Goal: Task Accomplishment & Management: Complete application form

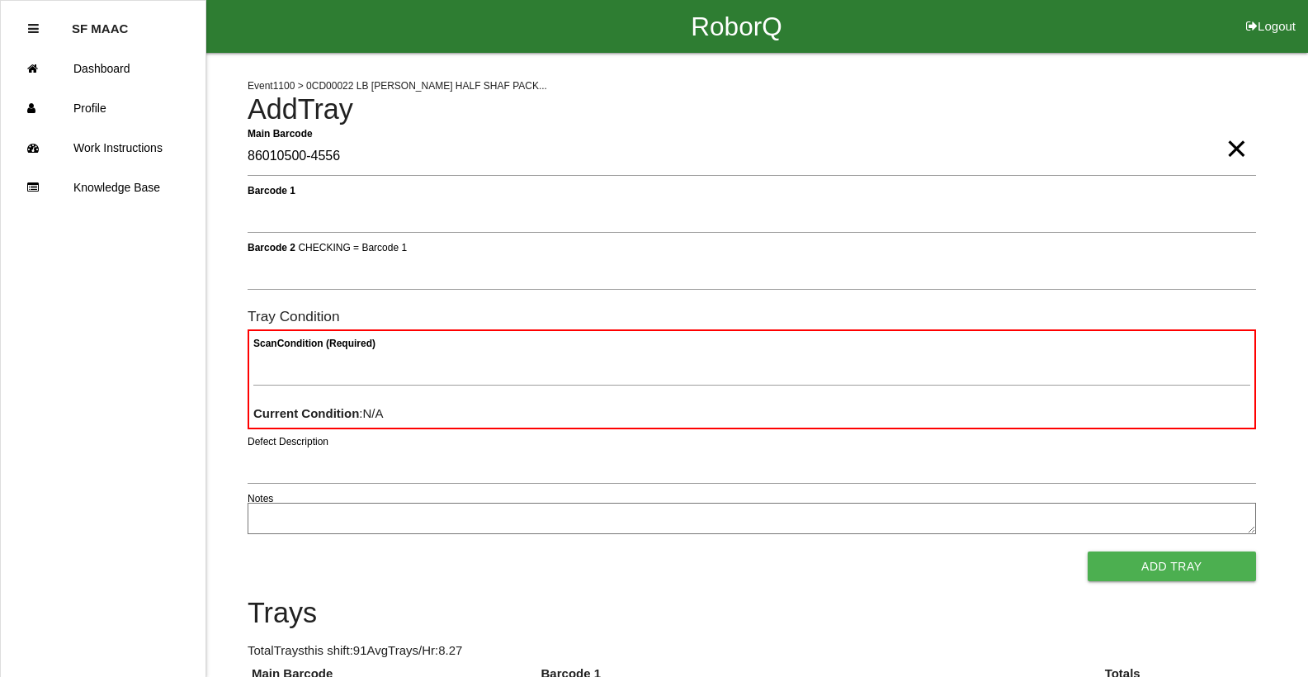
type Barcode "86010500-4556"
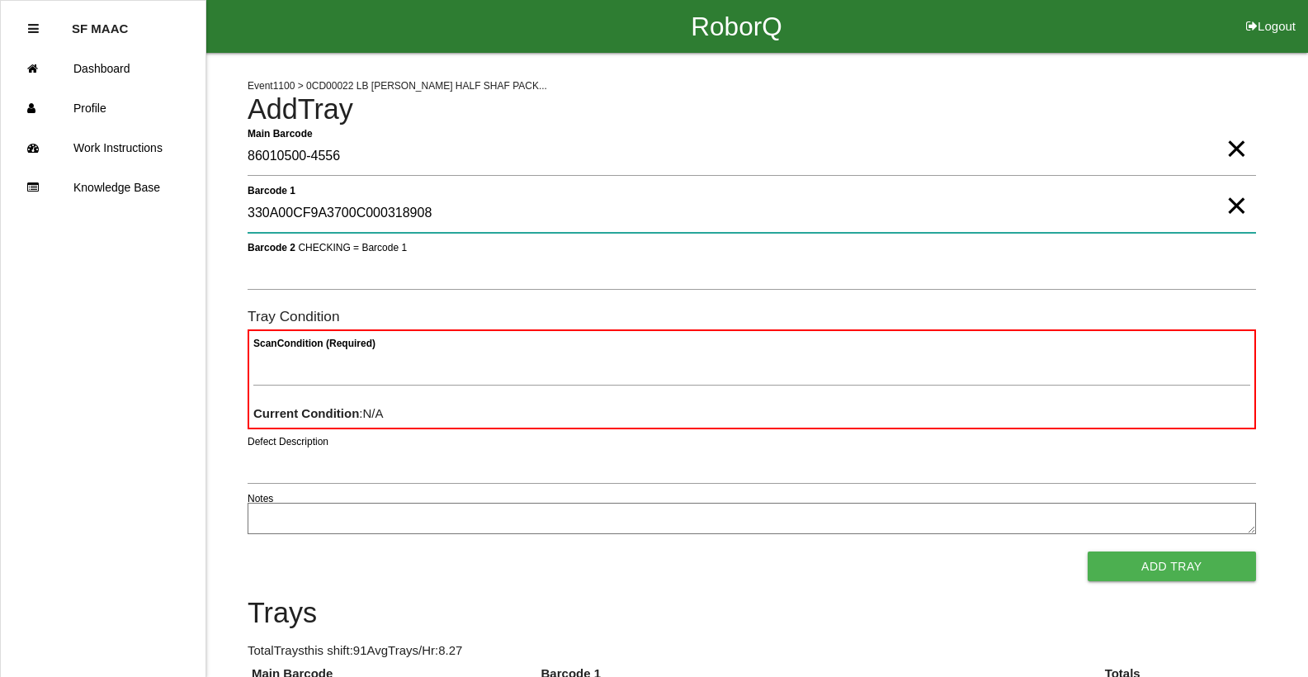
type 1 "330A00CF9A3700C000318908"
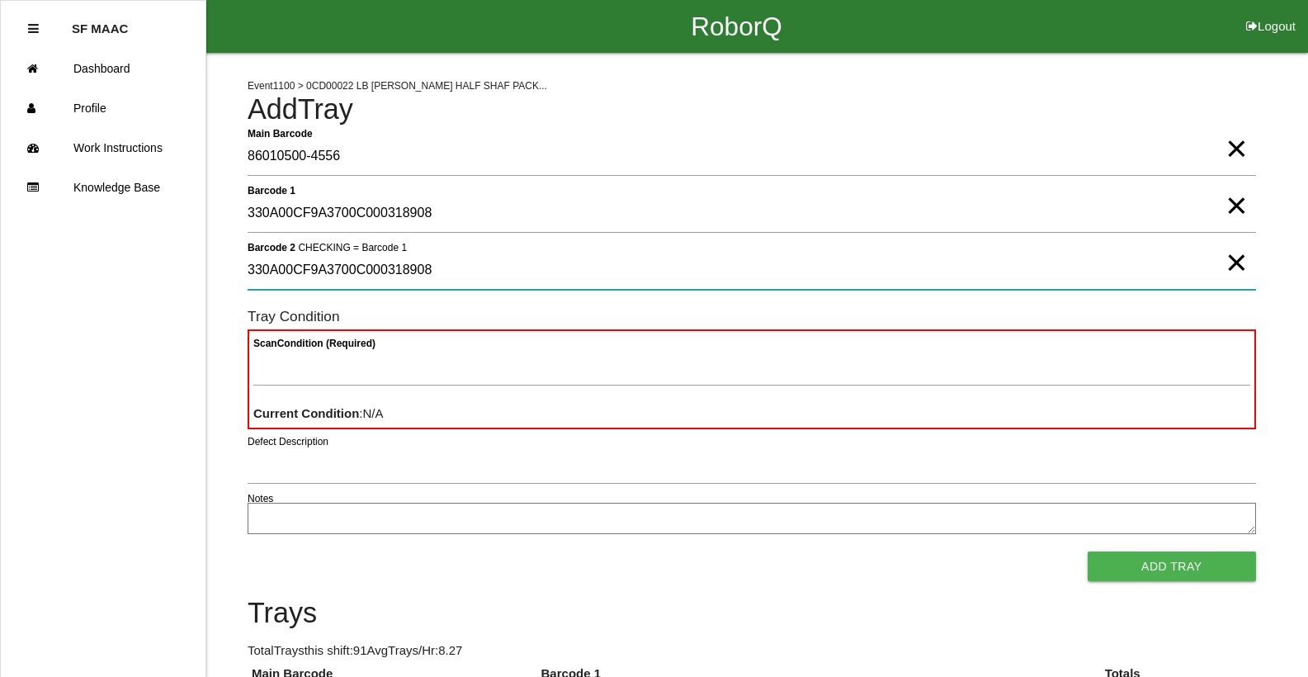
type 2 "330A00CF9A3700C000318908"
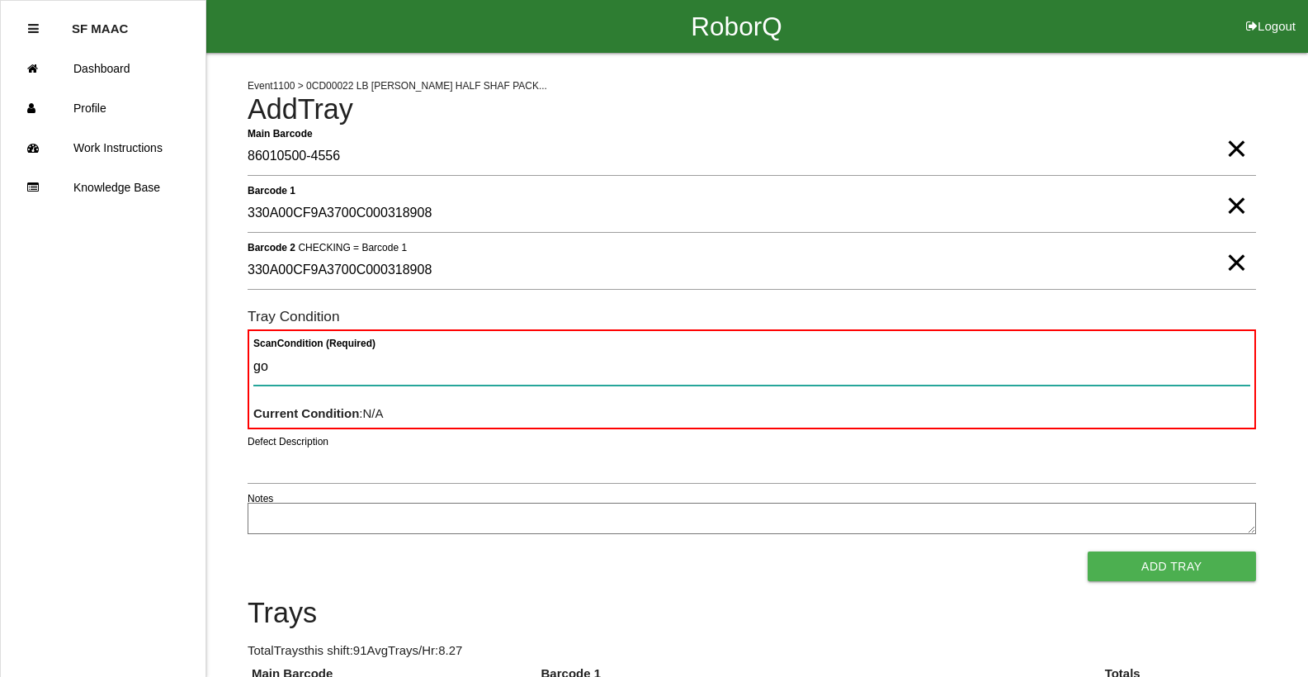
type Condition "goo"
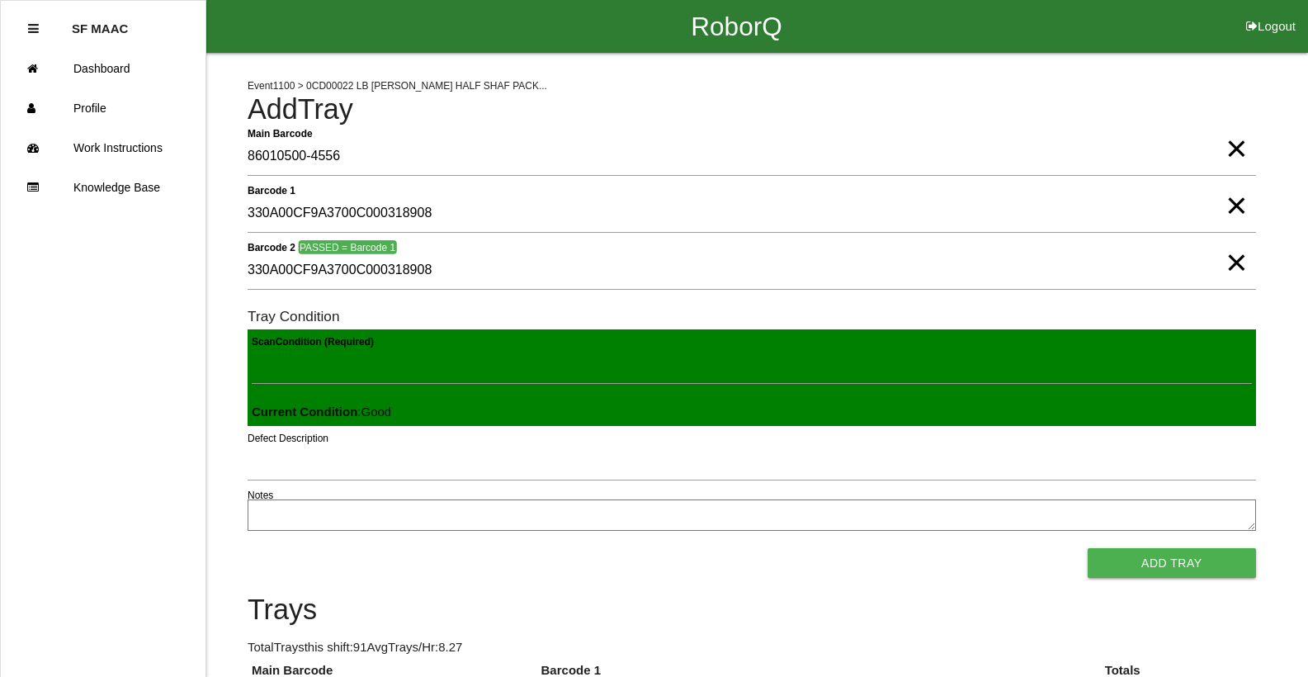
click at [1087, 548] on button "Add Tray" at bounding box center [1171, 563] width 168 height 30
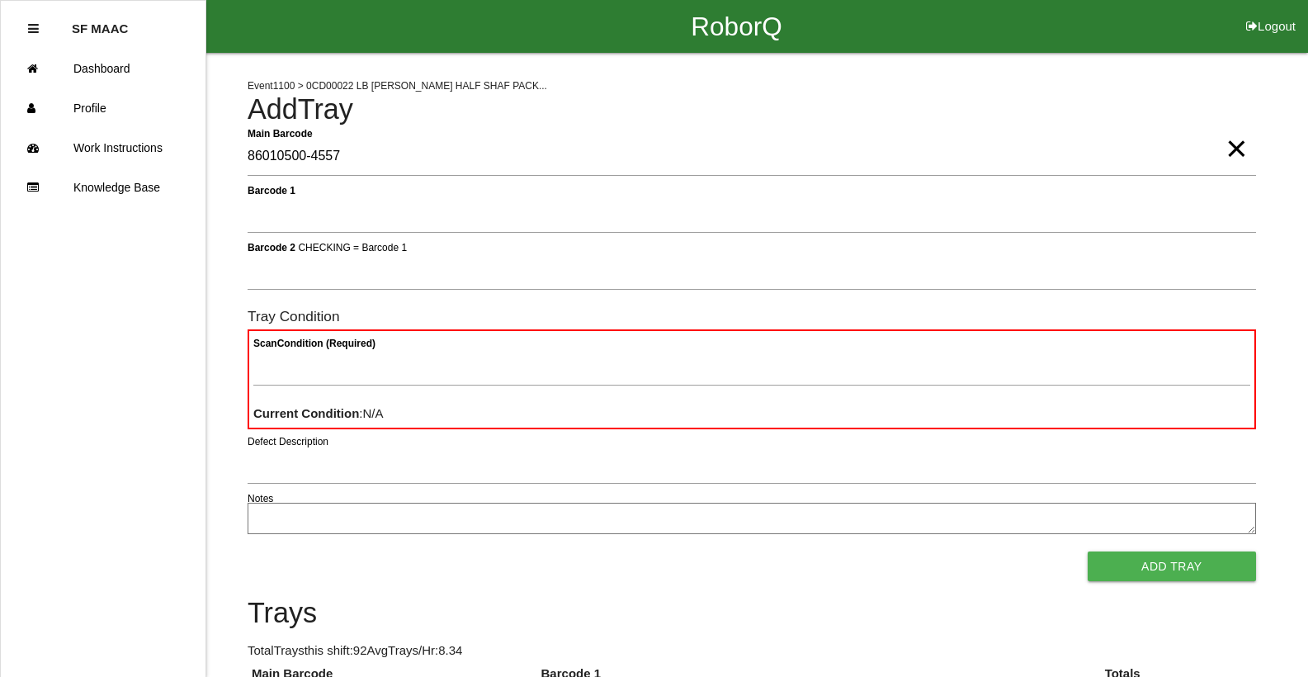
type Barcode "86010500-4557"
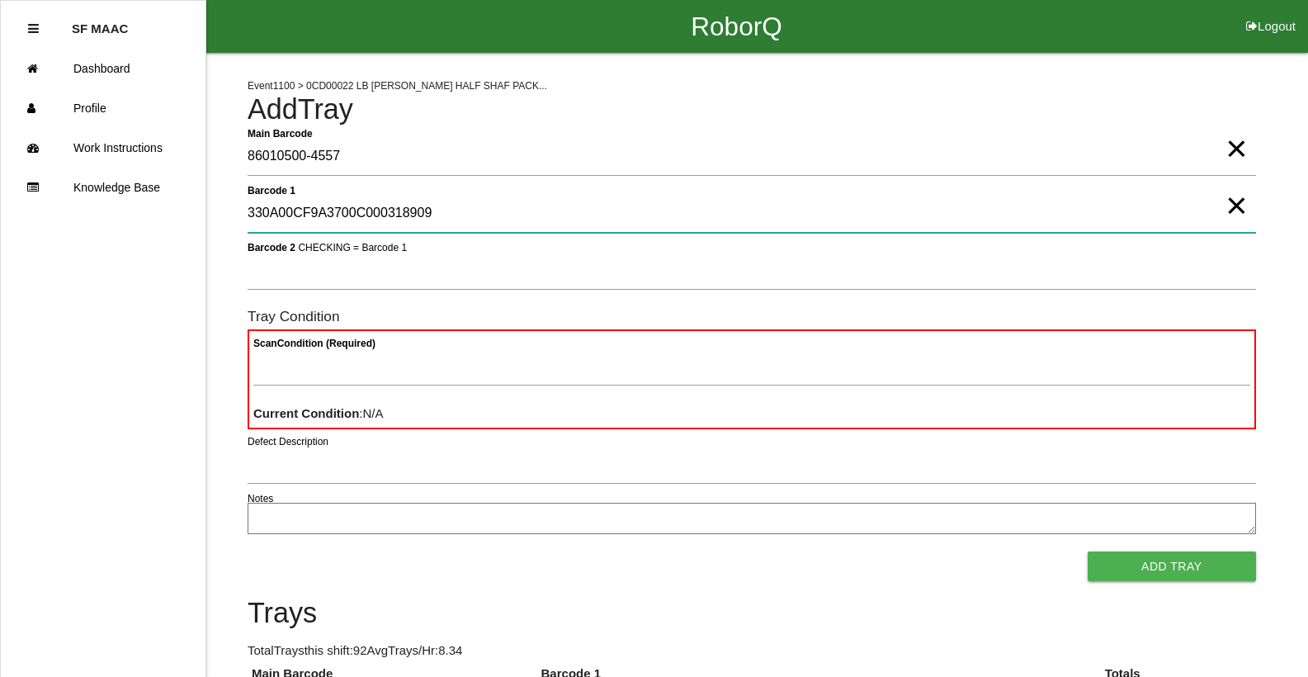
type 1 "330A00CF9A3700C000318909"
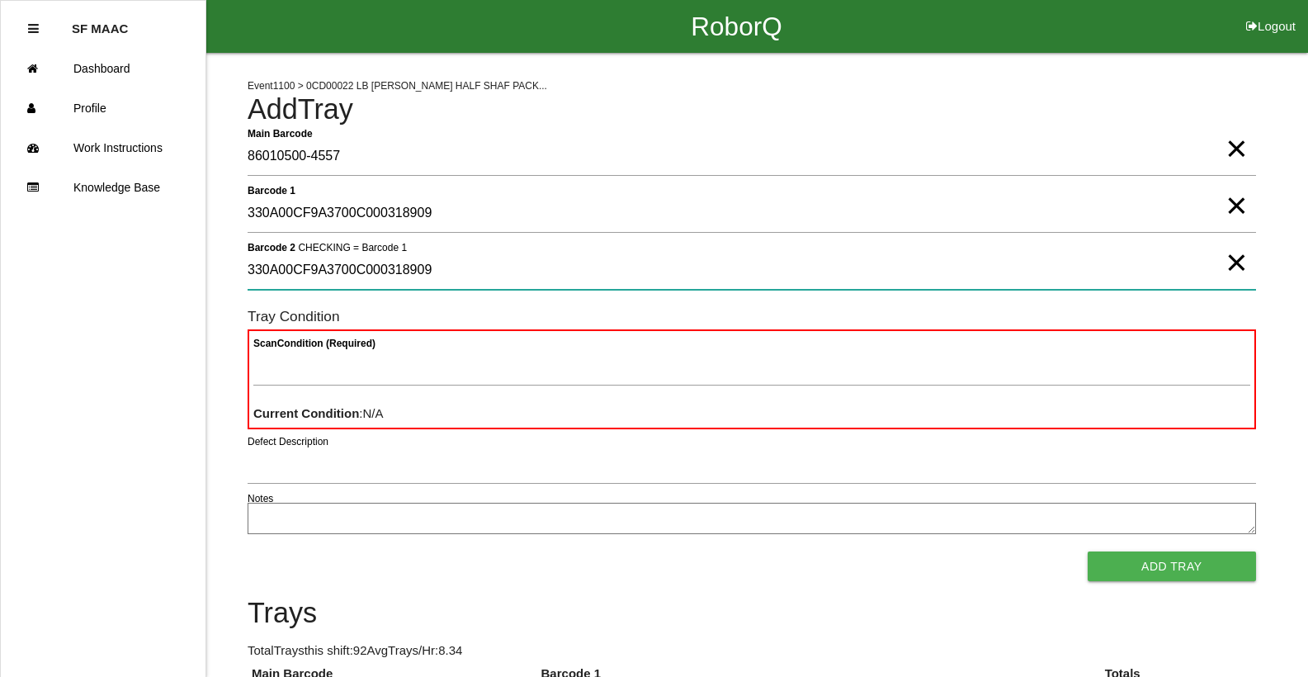
type 2 "330A00CF9A3700C000318909"
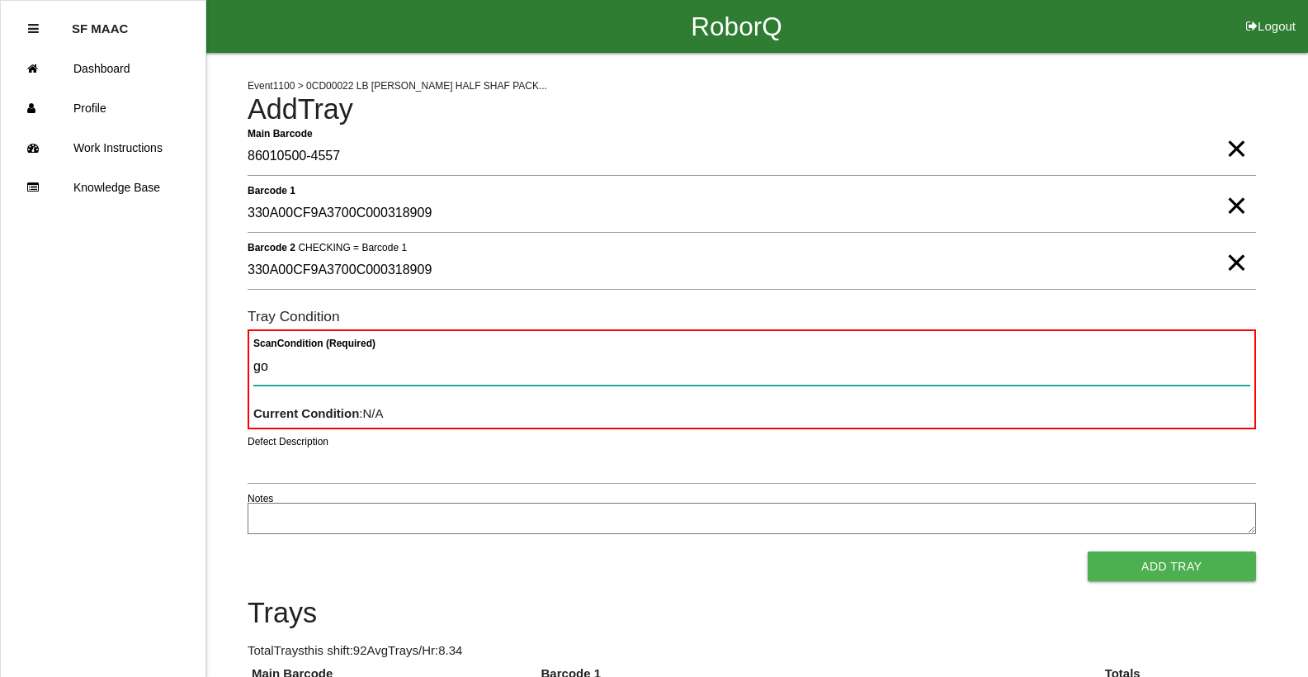
type Condition "goo"
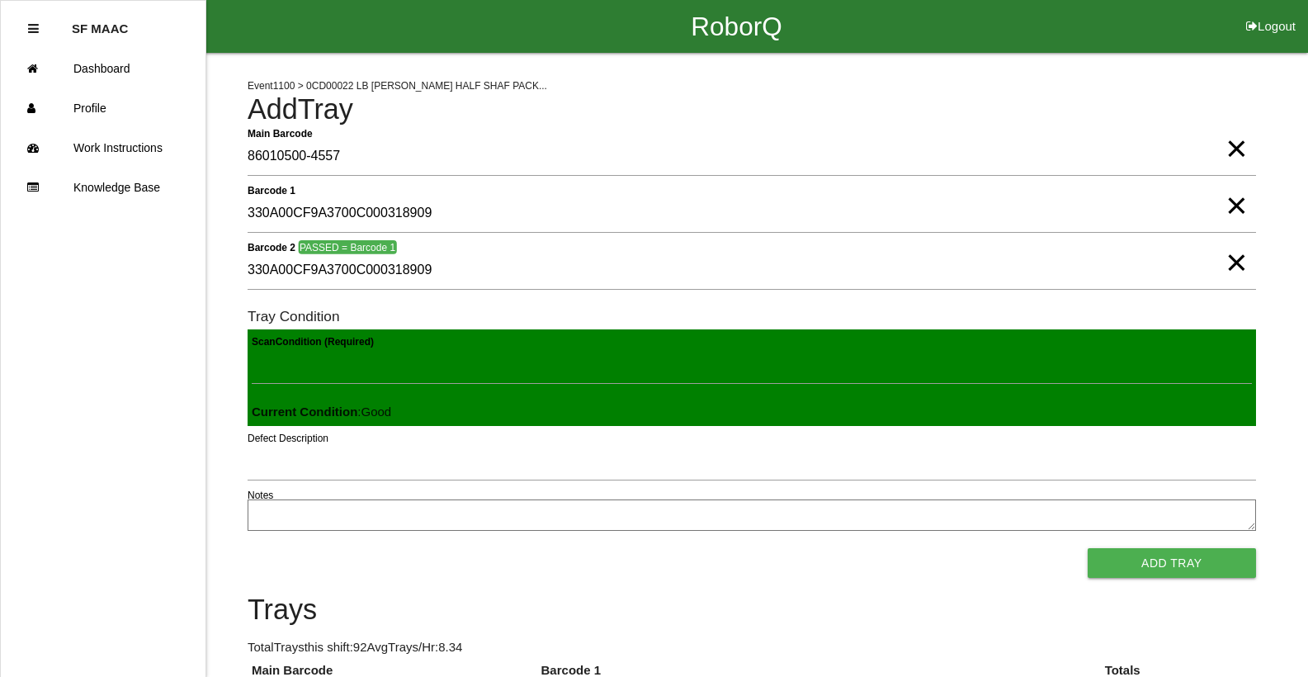
click at [1087, 548] on button "Add Tray" at bounding box center [1171, 563] width 168 height 30
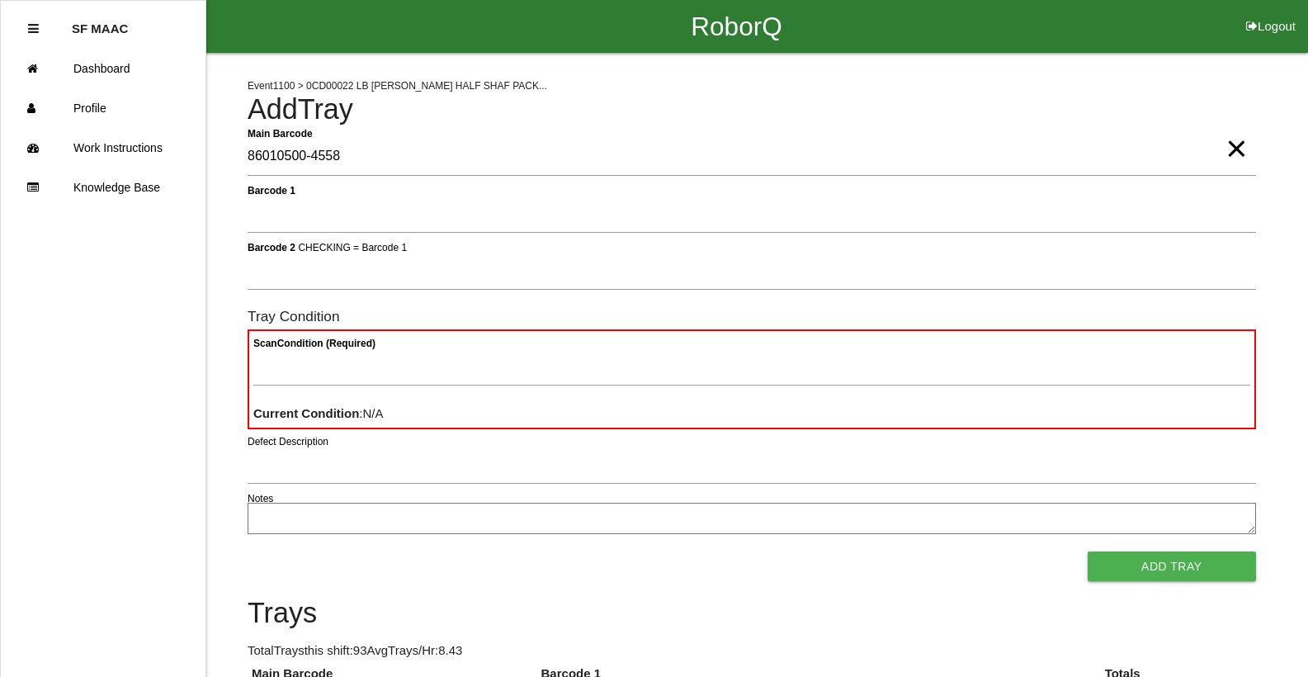
type Barcode "86010500-4558"
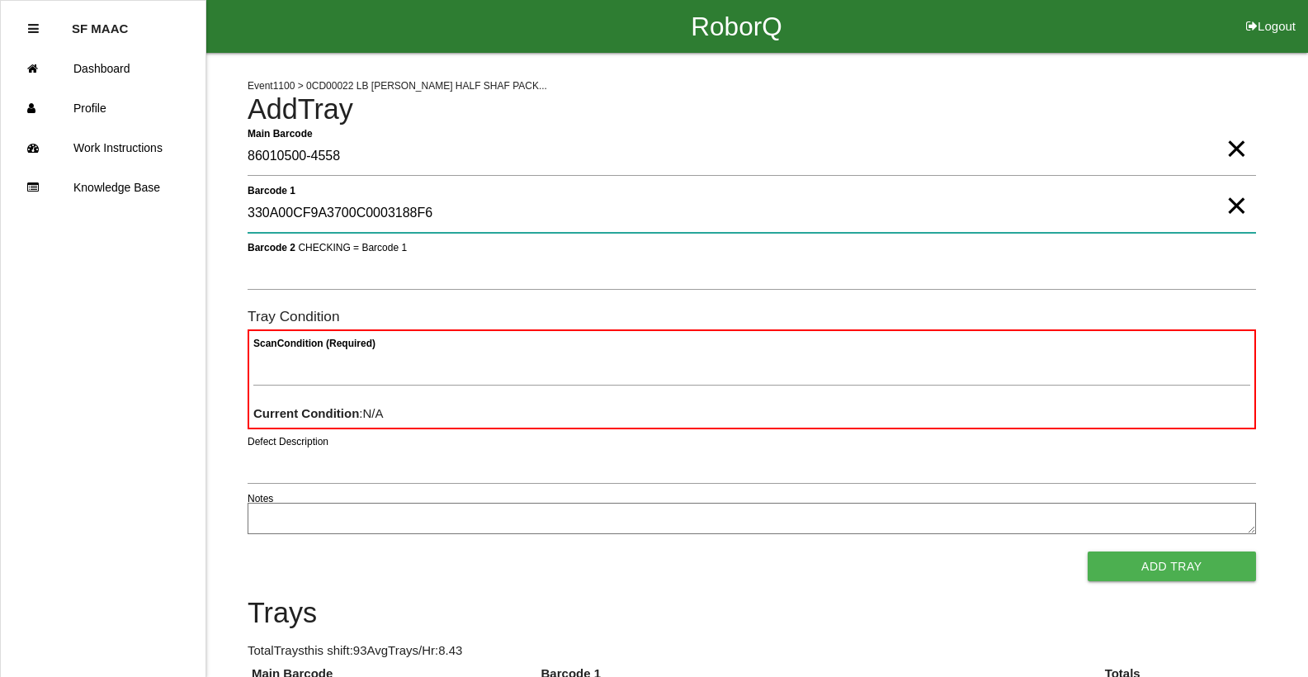
type 1 "330A00CF9A3700C0003188F6"
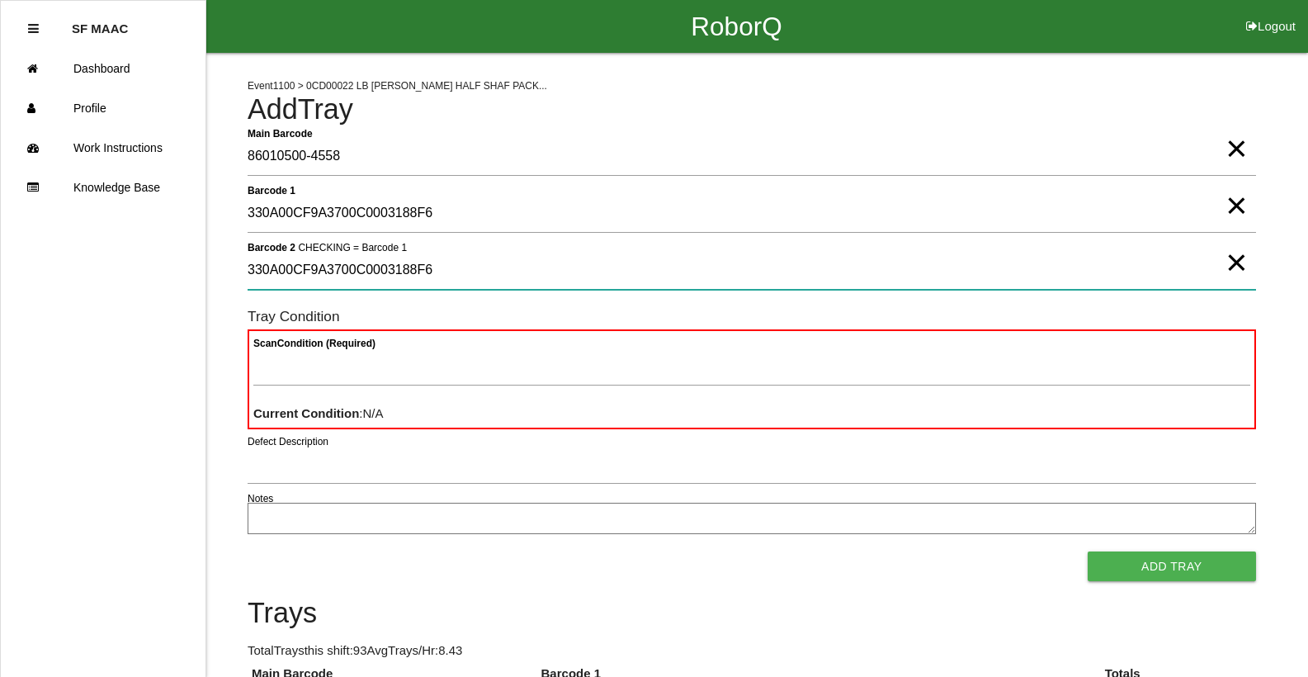
type 2 "330A00CF9A3700C0003188F6"
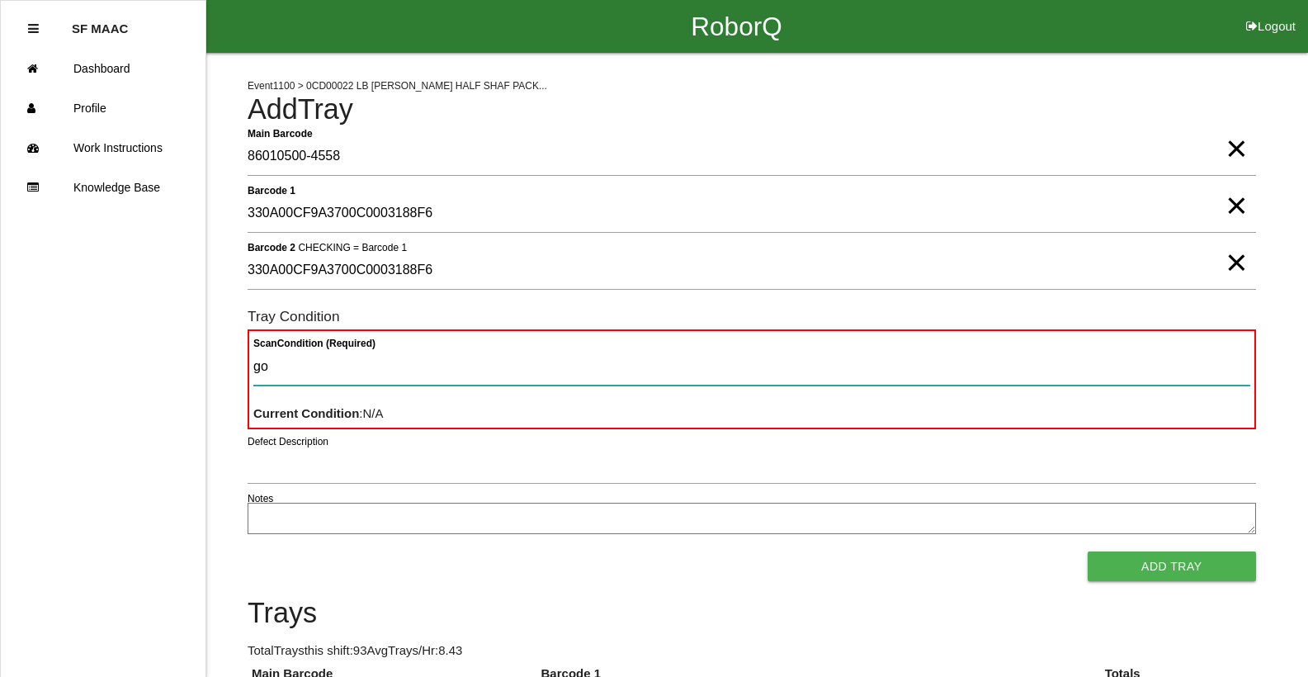
type Condition "goo"
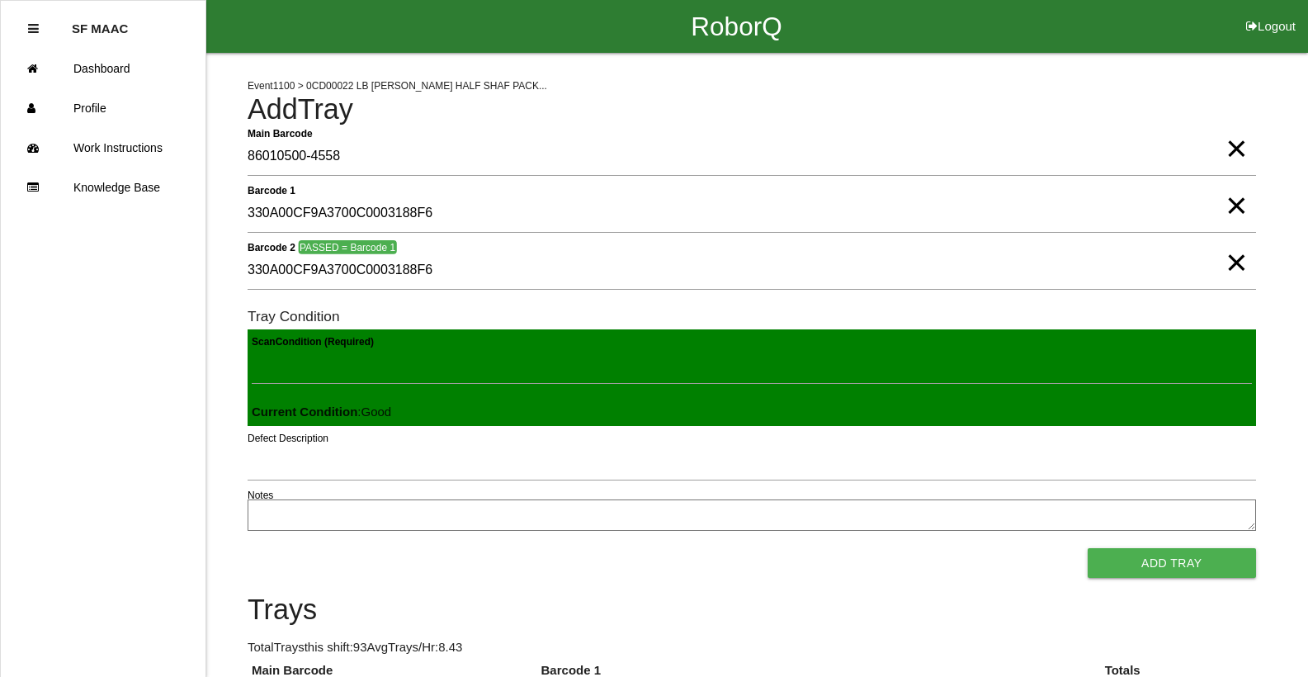
click at [1087, 548] on button "Add Tray" at bounding box center [1171, 563] width 168 height 30
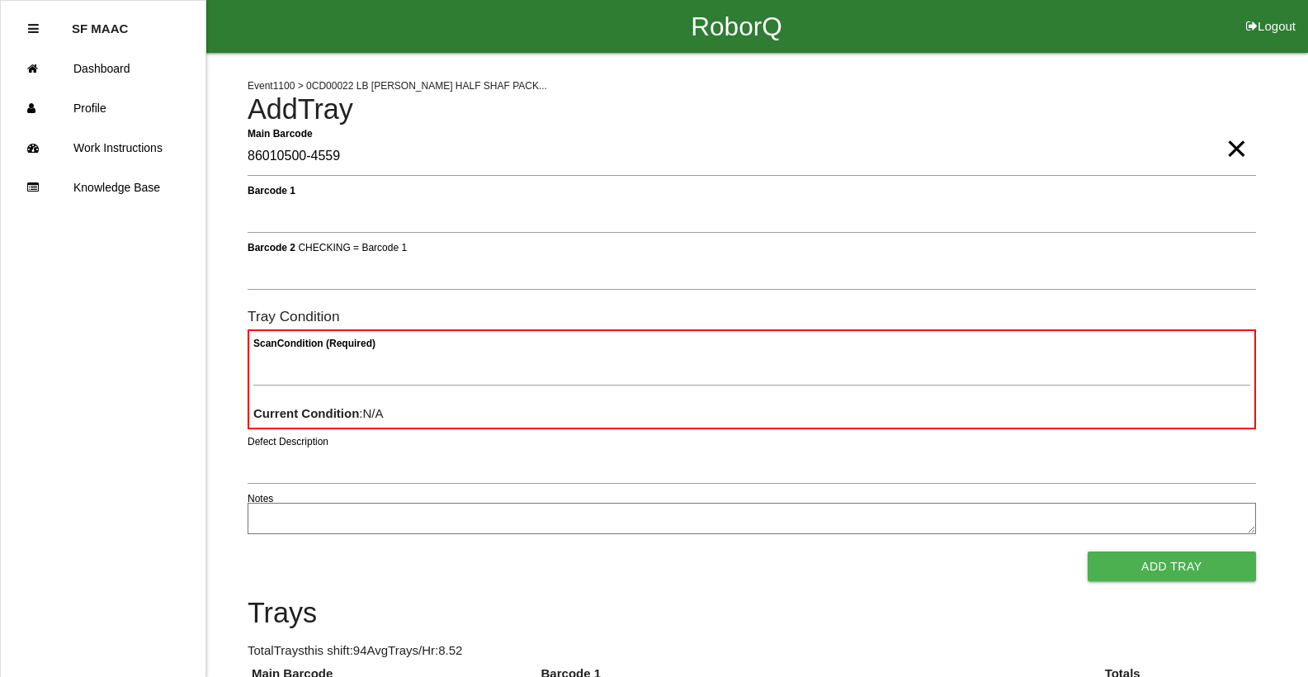
type Barcode "86010500-4559"
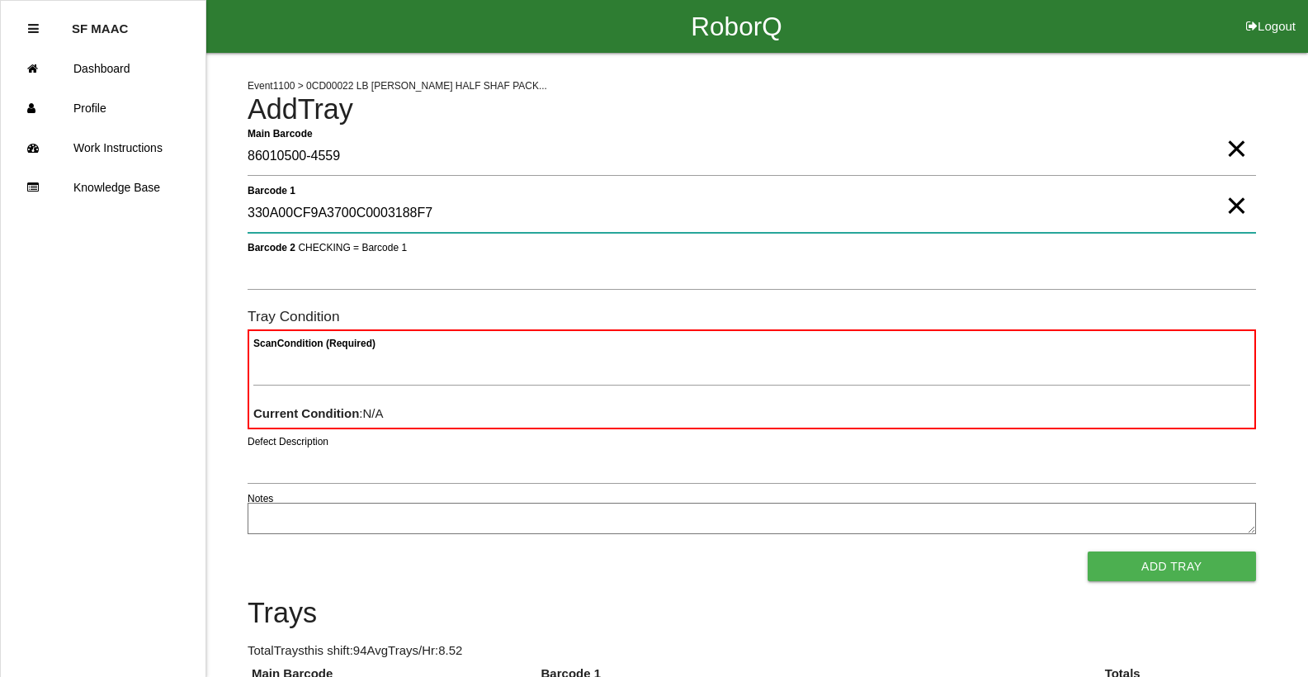
type 1 "330A00CF9A3700C0003188F7"
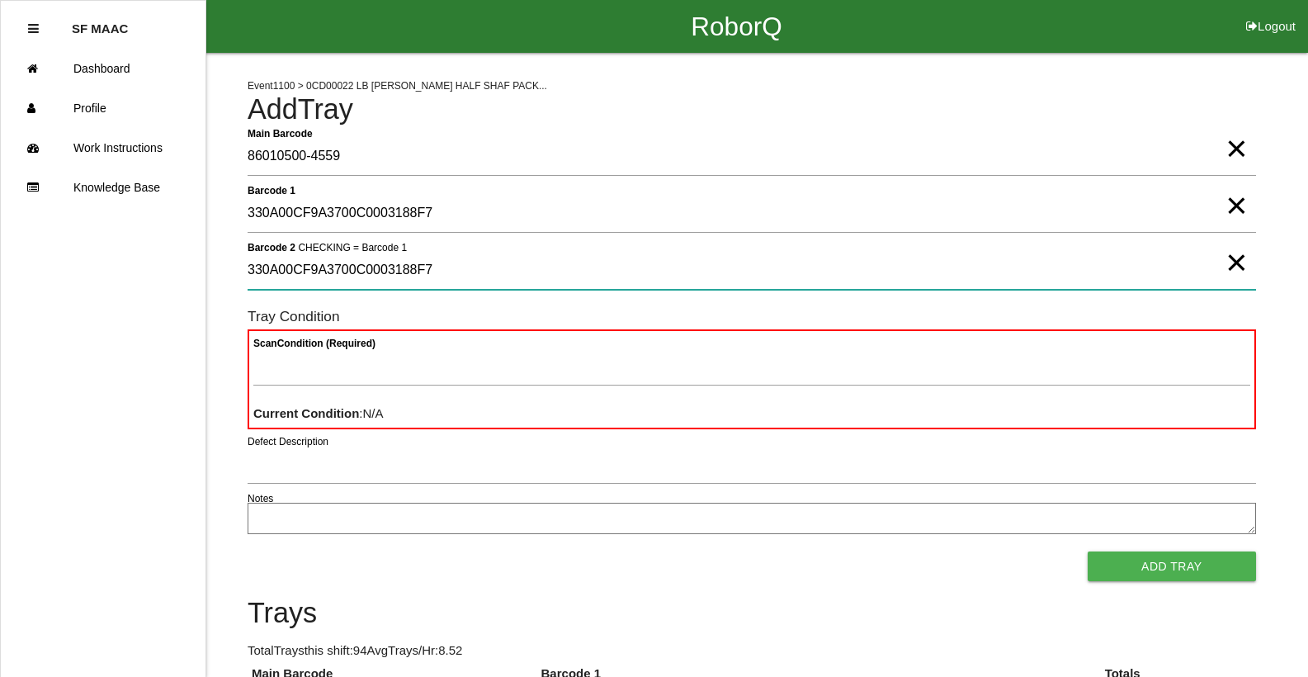
type 2 "330A00CF9A3700C0003188F7"
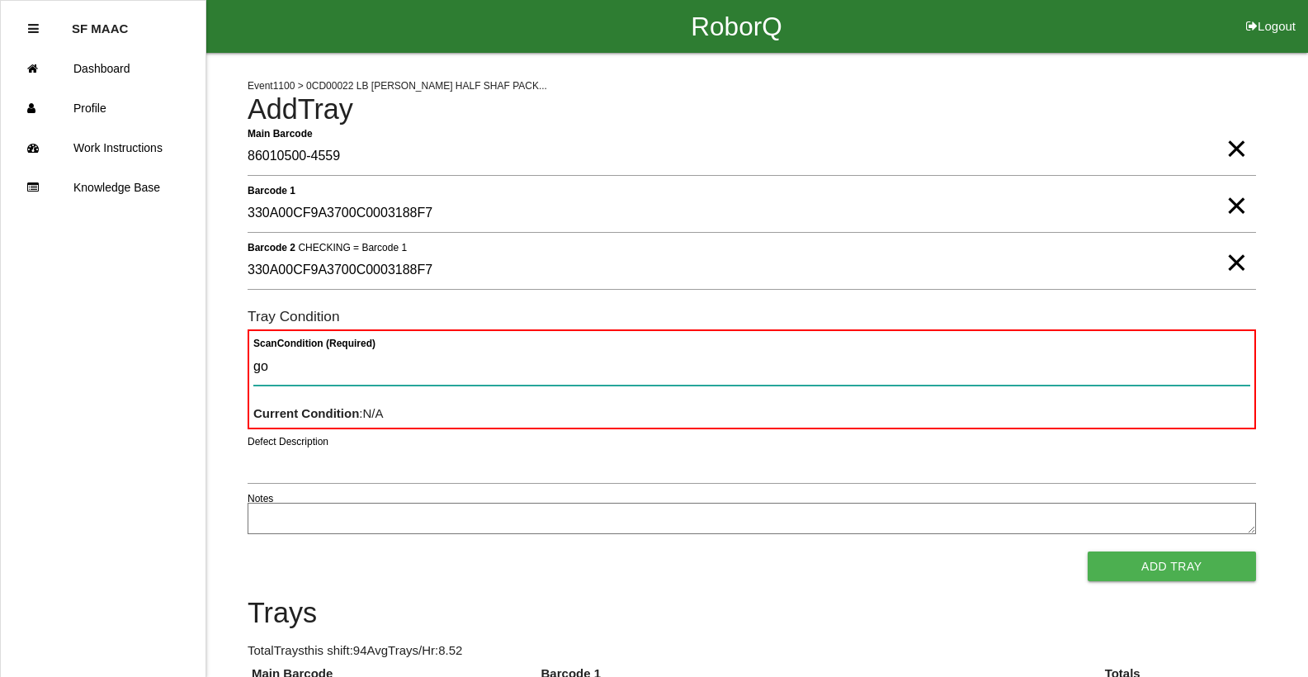
type Condition "goo"
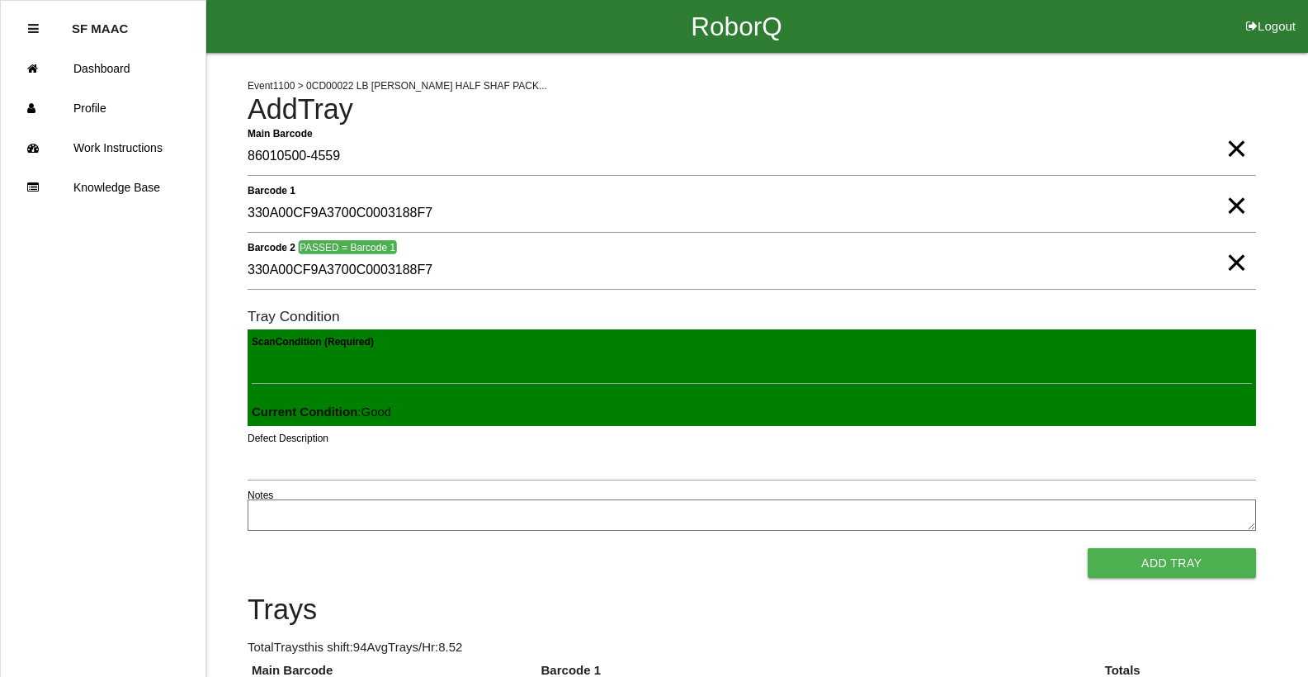
click at [1087, 548] on button "Add Tray" at bounding box center [1171, 563] width 168 height 30
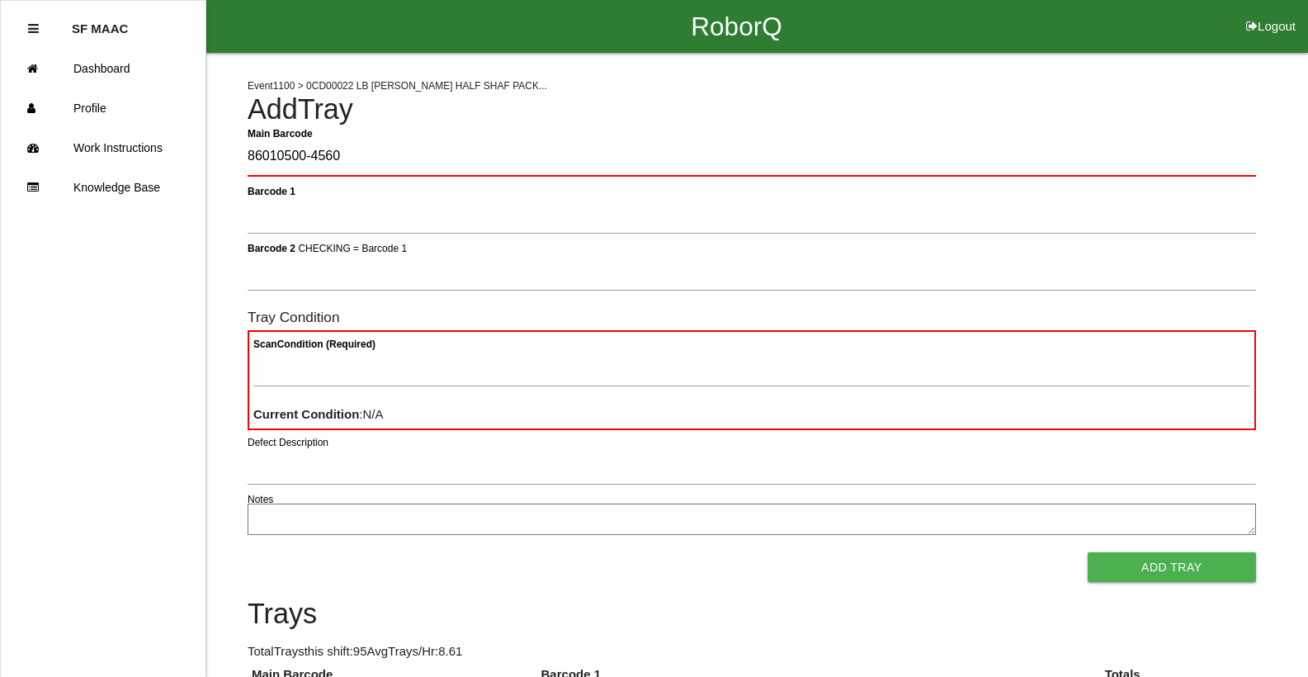
type Barcode "86010500-4560"
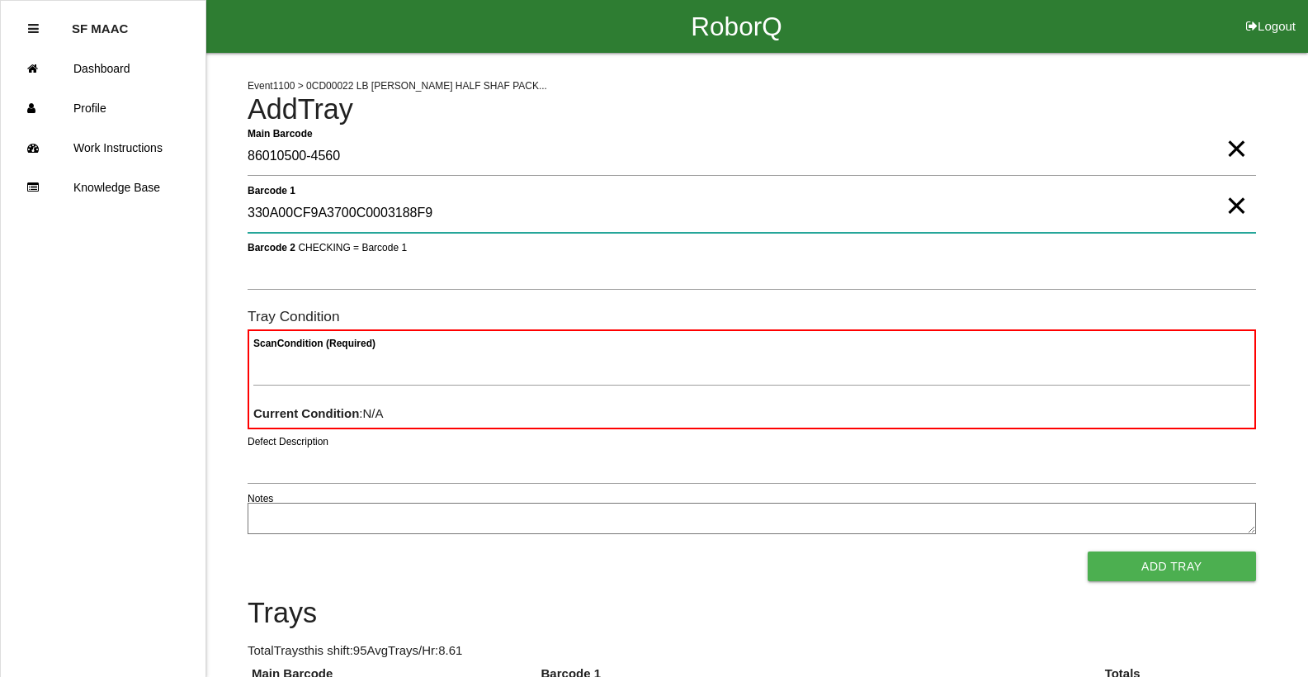
type 1 "330A00CF9A3700C0003188F9"
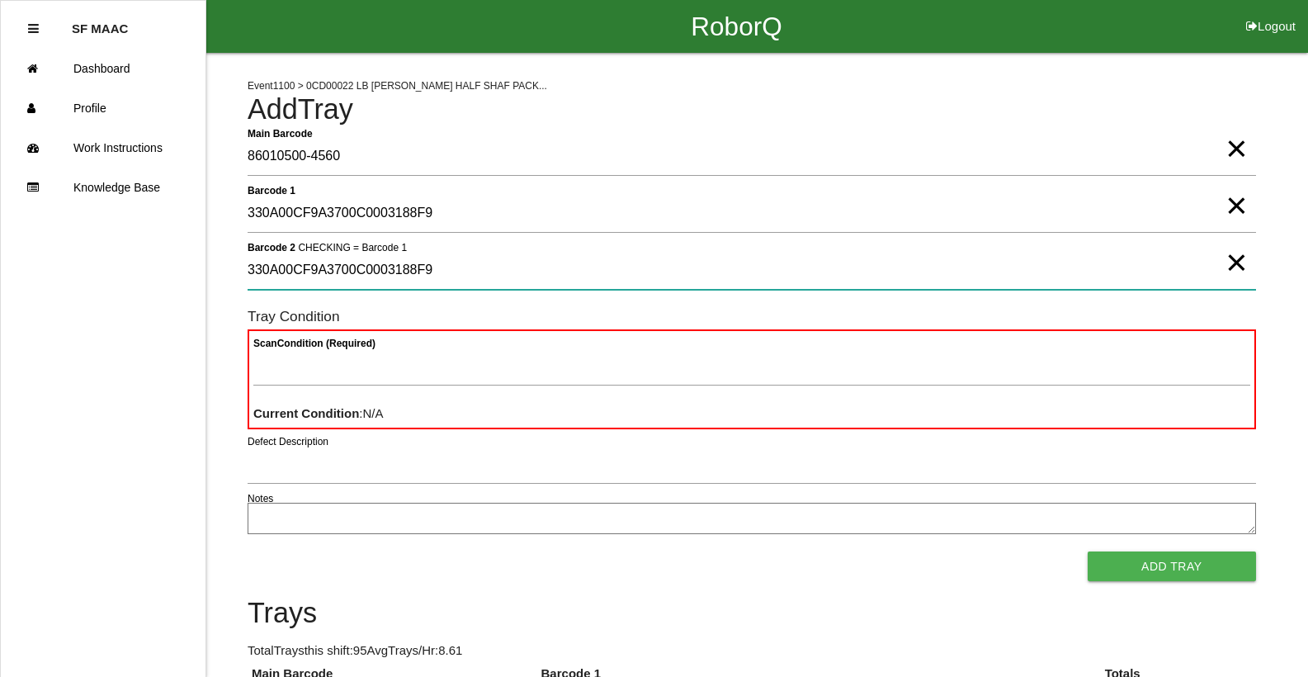
type 2 "330A00CF9A3700C0003188F9"
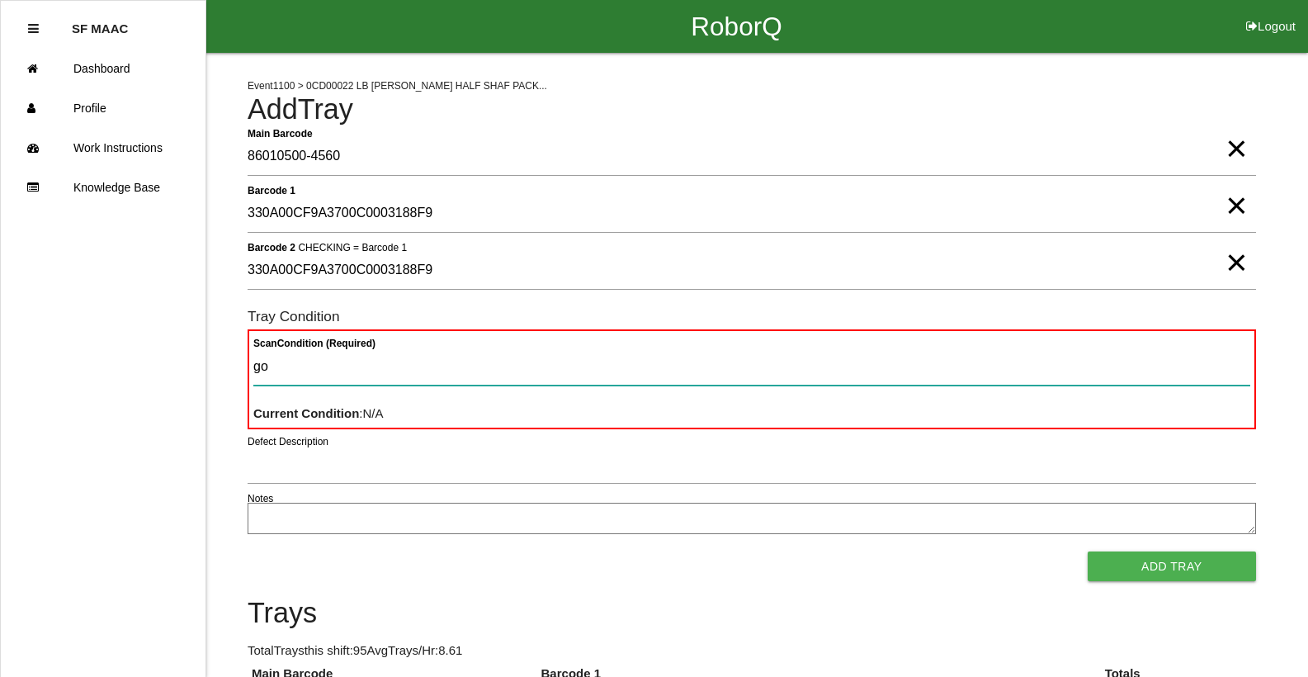
type Condition "goo"
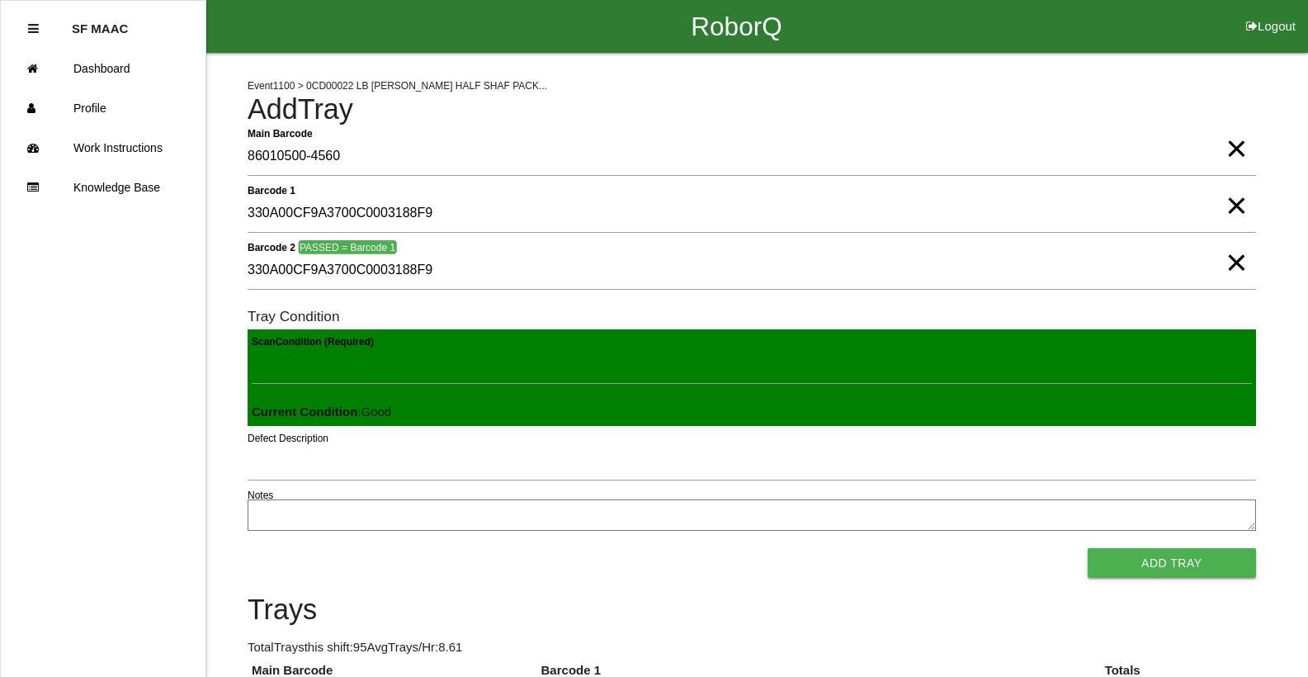
click at [1087, 548] on button "Add Tray" at bounding box center [1171, 563] width 168 height 30
